Goal: Task Accomplishment & Management: Manage account settings

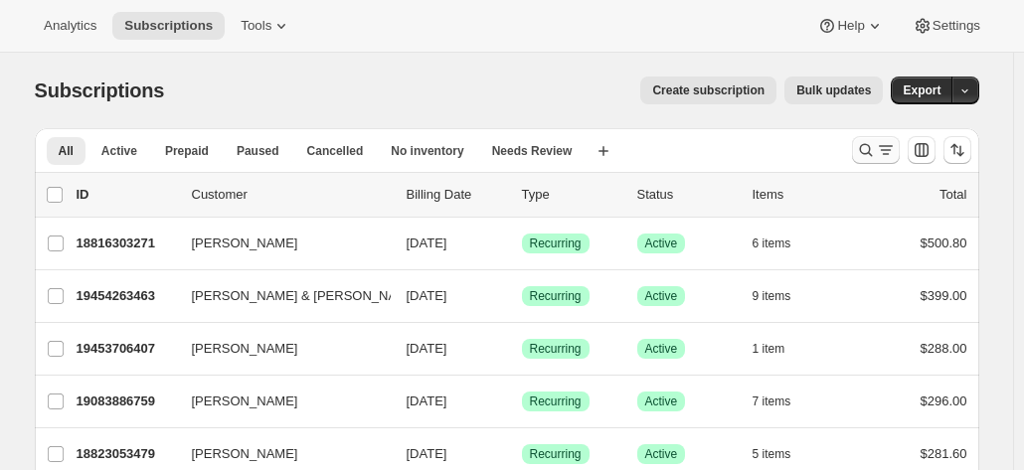
click at [876, 146] on icon "Search and filter results" at bounding box center [866, 150] width 20 height 20
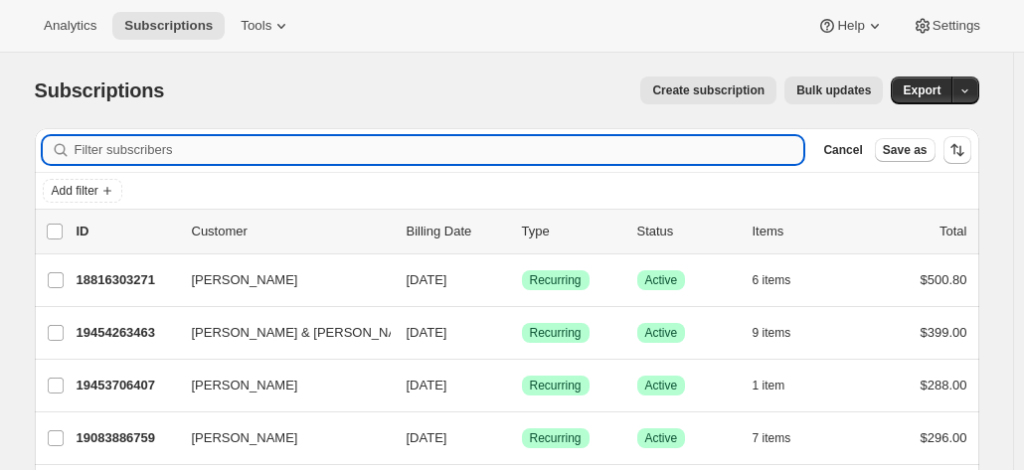
click at [379, 146] on input "Filter subscribers" at bounding box center [439, 150] width 729 height 28
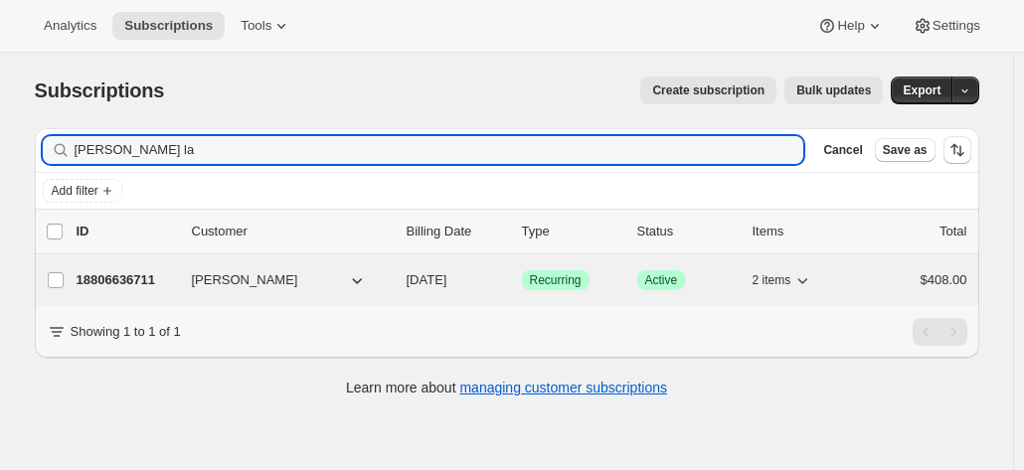
type input "dianne la"
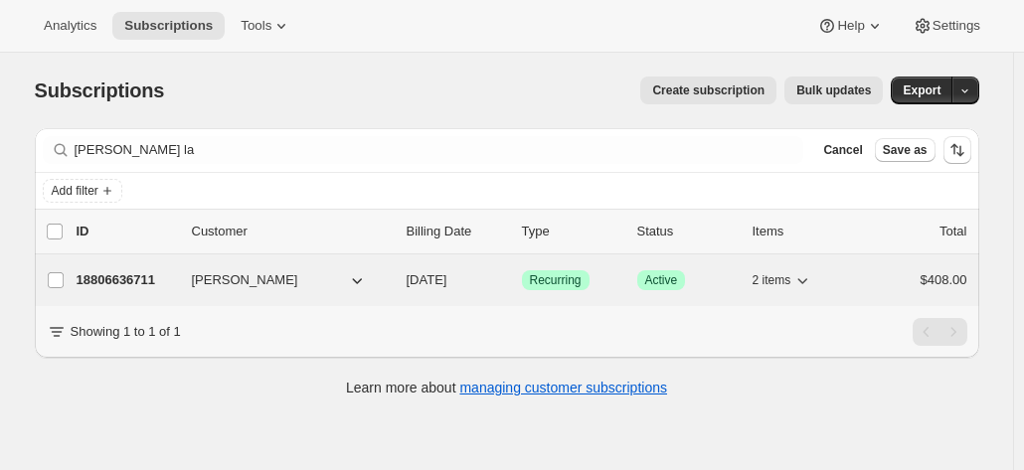
click at [128, 273] on p "18806636711" at bounding box center [126, 280] width 99 height 20
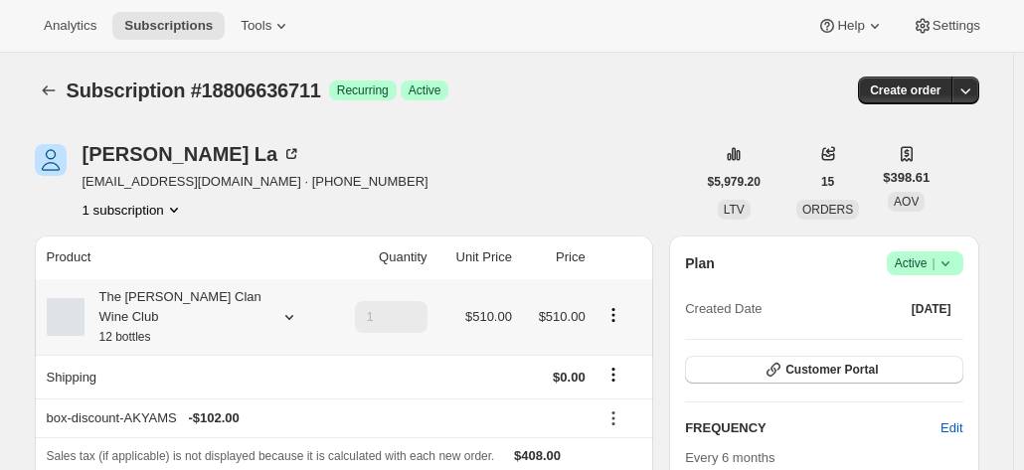
click at [219, 299] on div "The Maxwell Clan Wine Club 12 bottles" at bounding box center [173, 317] width 179 height 60
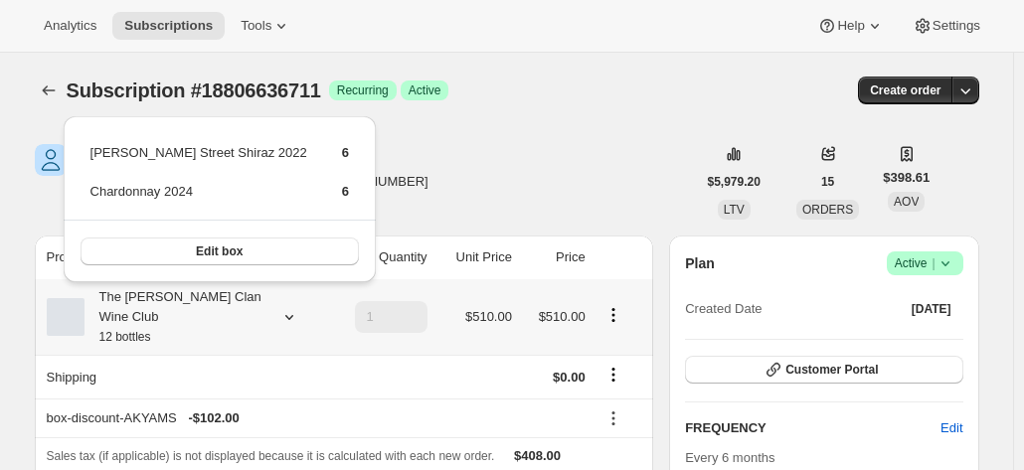
click at [219, 299] on div "The Maxwell Clan Wine Club 12 bottles" at bounding box center [173, 317] width 179 height 60
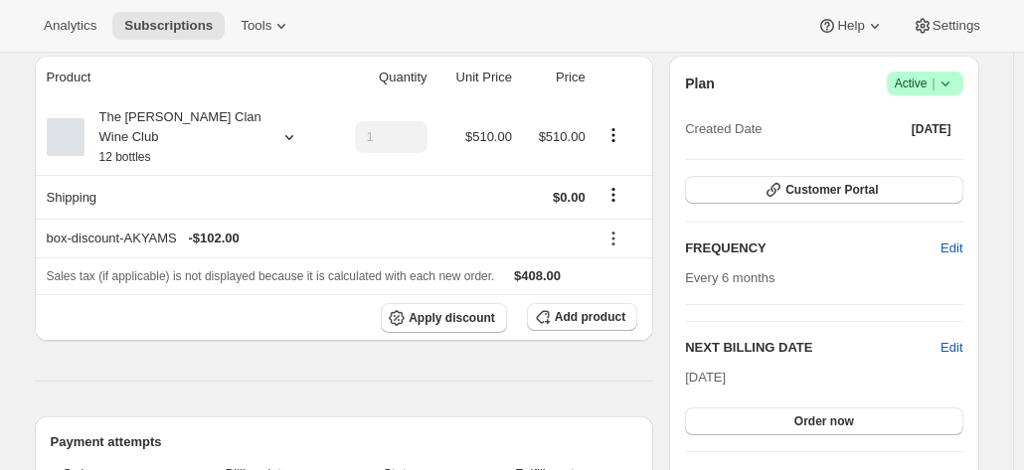
scroll to position [199, 0]
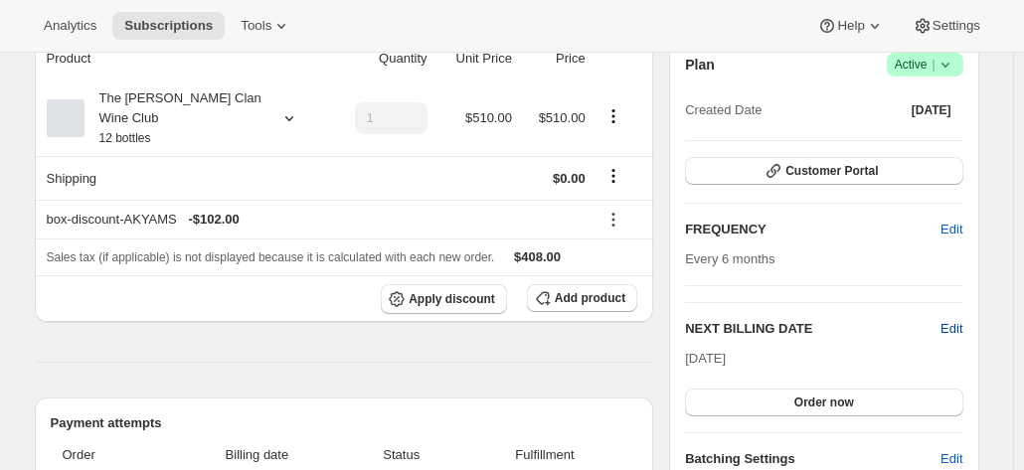
click at [946, 322] on span "Edit" at bounding box center [951, 329] width 22 height 20
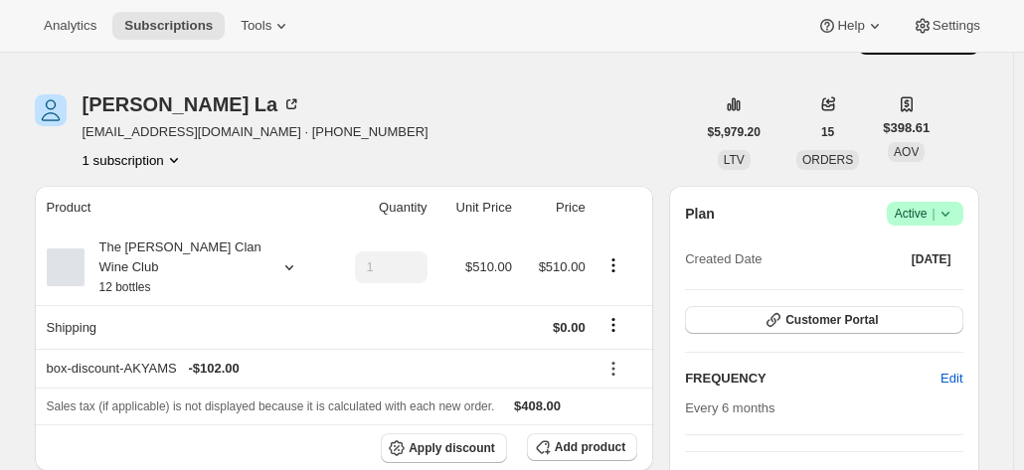
scroll to position [0, 0]
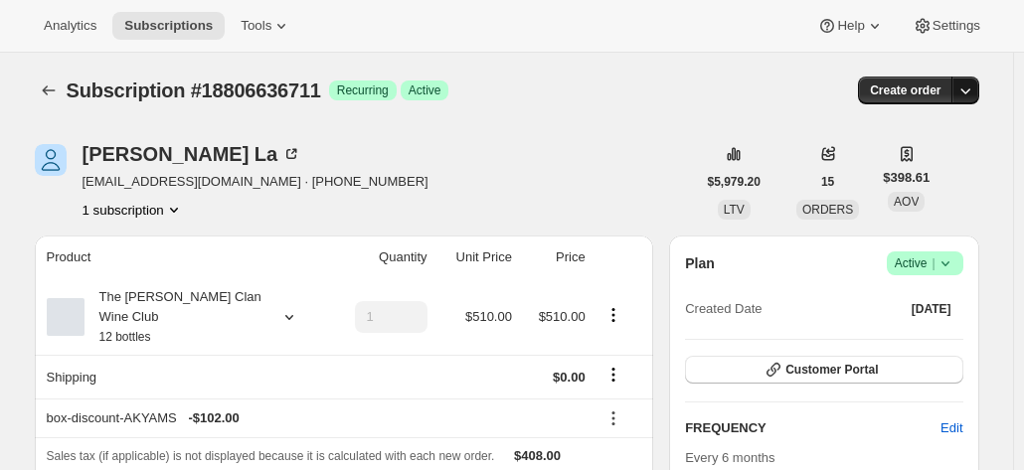
click at [966, 92] on icon "button" at bounding box center [965, 90] width 20 height 20
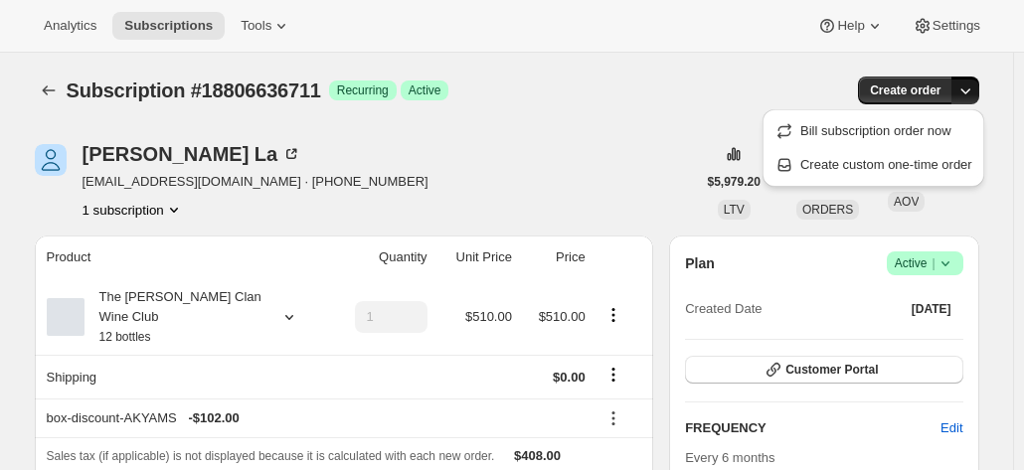
click at [571, 68] on div "Subscription #18806636711. This page is ready Subscription #18806636711 Success…" at bounding box center [507, 91] width 944 height 76
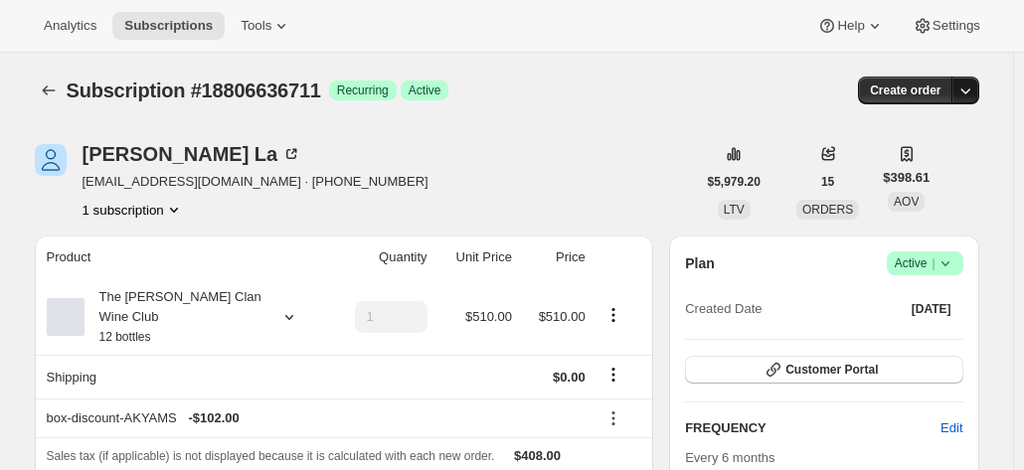
click at [962, 92] on icon "button" at bounding box center [965, 90] width 20 height 20
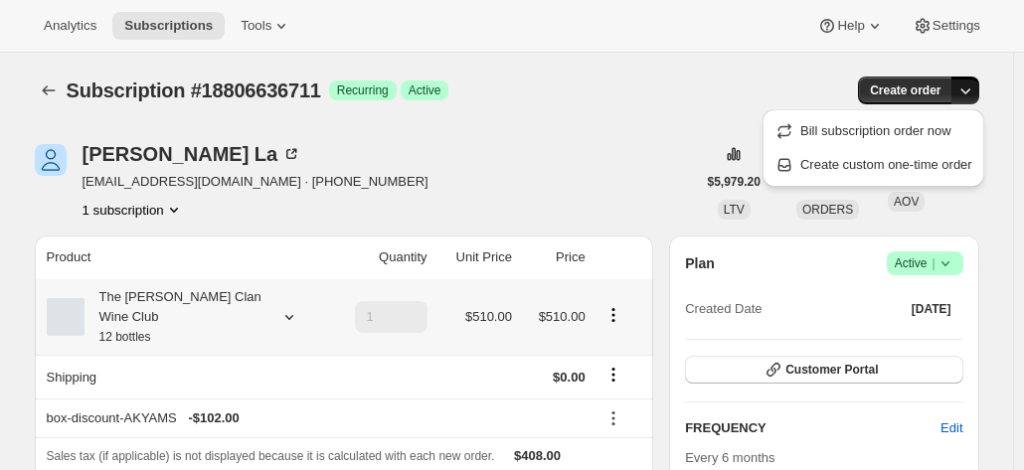
click at [217, 313] on div "The Maxwell Clan Wine Club 12 bottles" at bounding box center [173, 317] width 179 height 60
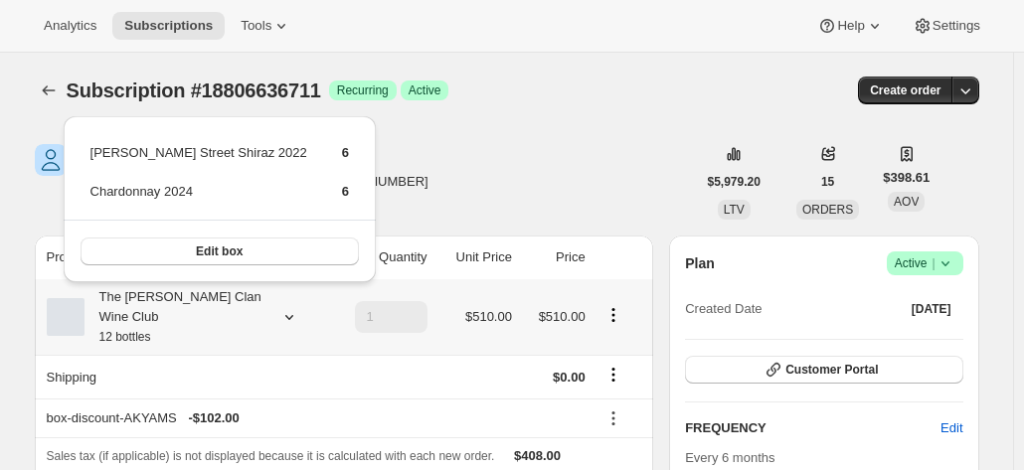
click at [217, 313] on div "The Maxwell Clan Wine Club 12 bottles" at bounding box center [173, 317] width 179 height 60
